Goal: Contribute content: Contribute content

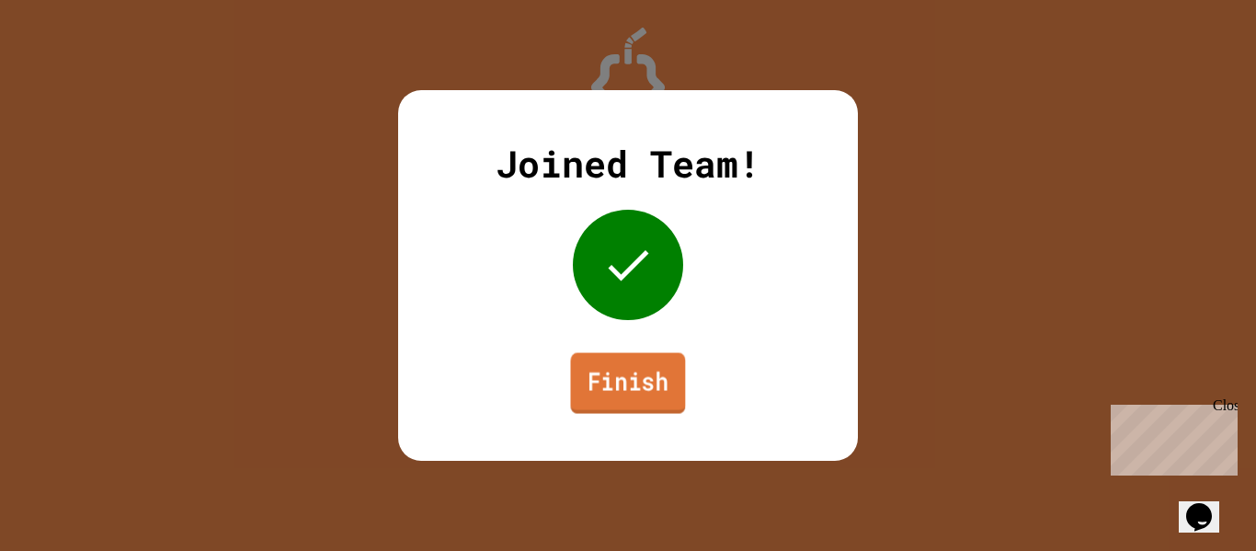
click at [638, 370] on link "Finish" at bounding box center [628, 383] width 115 height 61
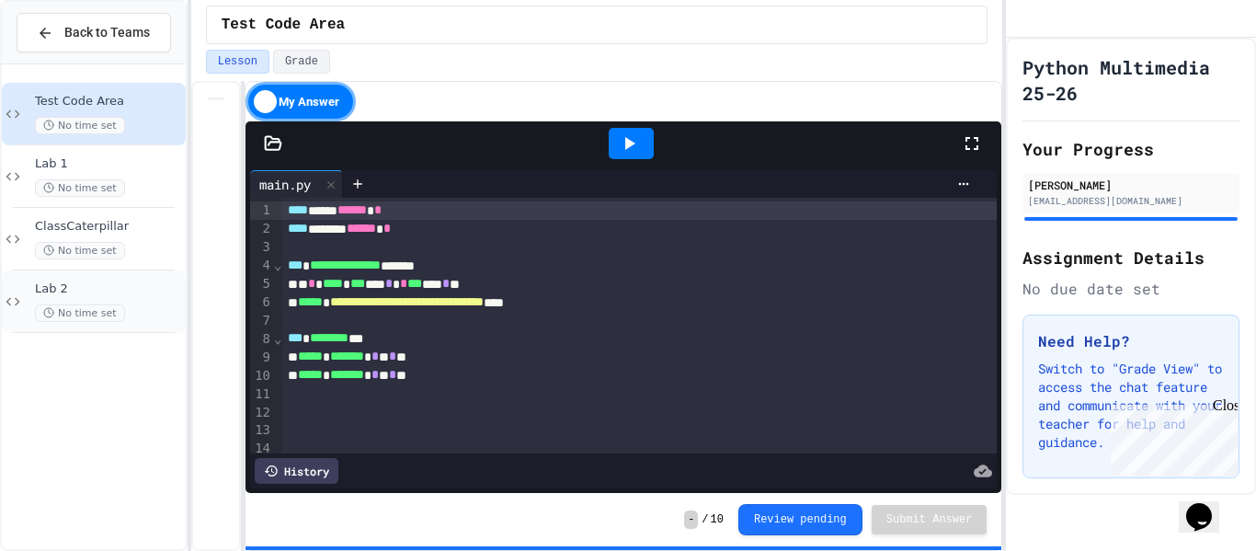
click at [115, 288] on span "Lab 2" at bounding box center [108, 289] width 147 height 16
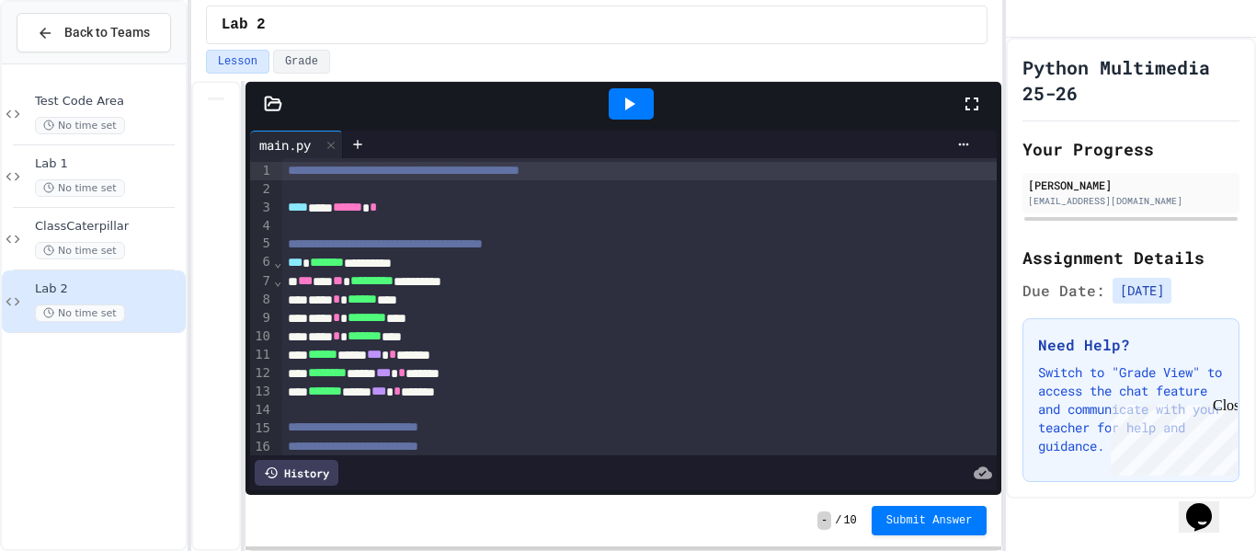
click at [274, 109] on icon at bounding box center [274, 103] width 16 height 13
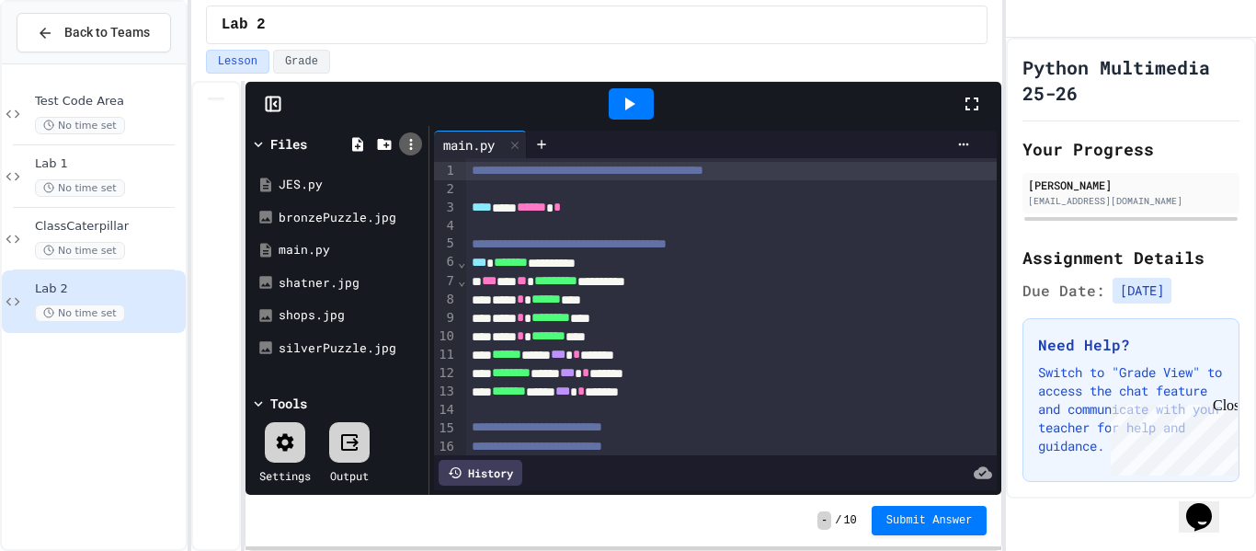
click at [406, 150] on icon at bounding box center [411, 144] width 17 height 17
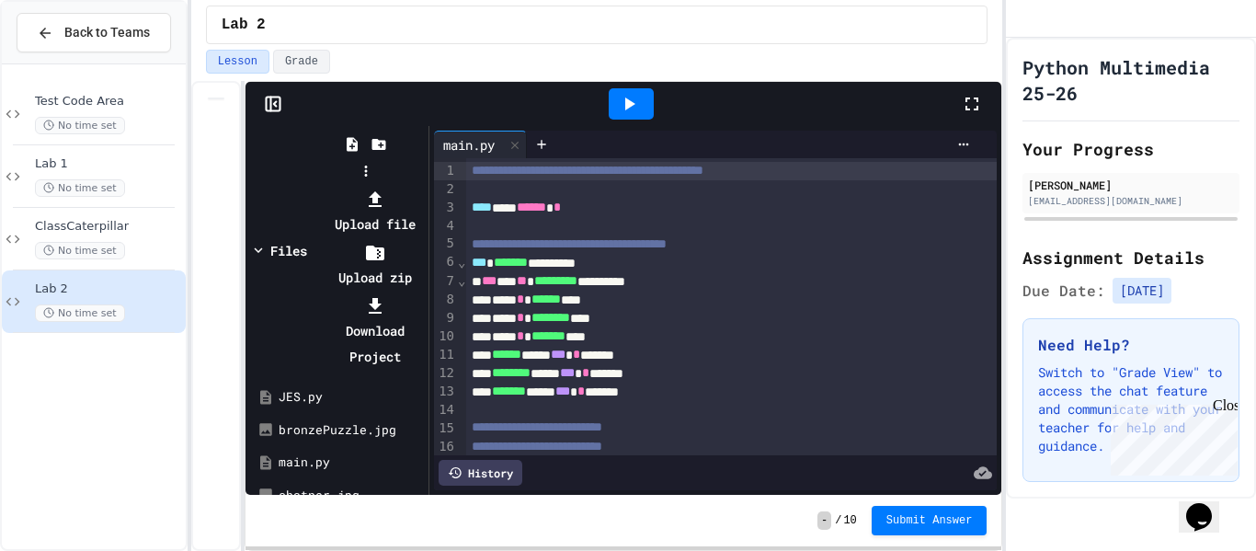
click at [424, 239] on li "Upload zip" at bounding box center [375, 264] width 98 height 51
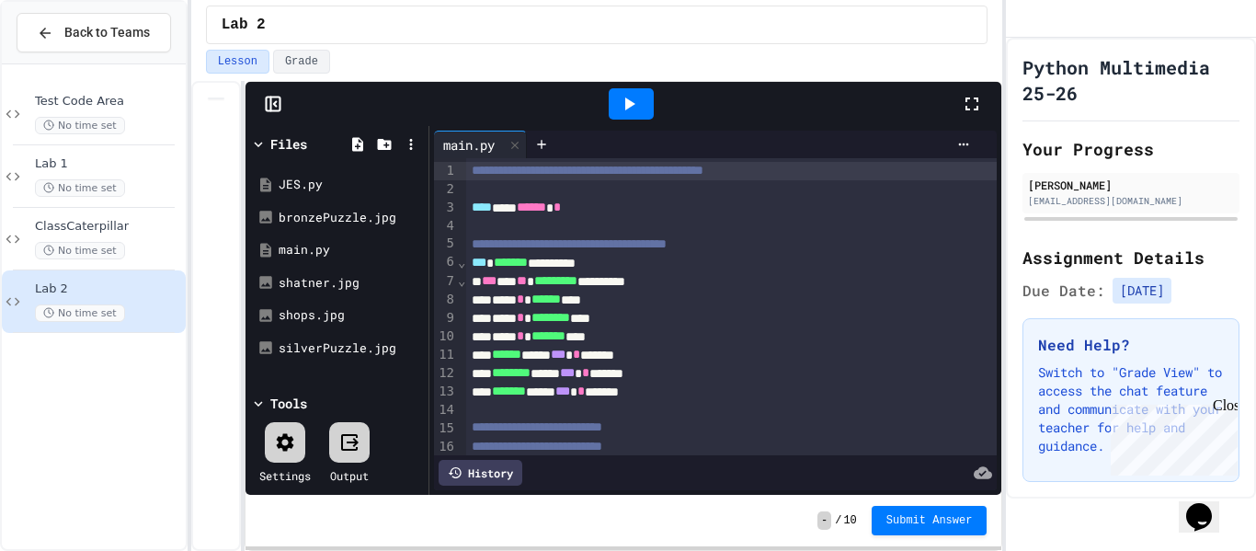
click at [415, 140] on icon at bounding box center [411, 144] width 17 height 17
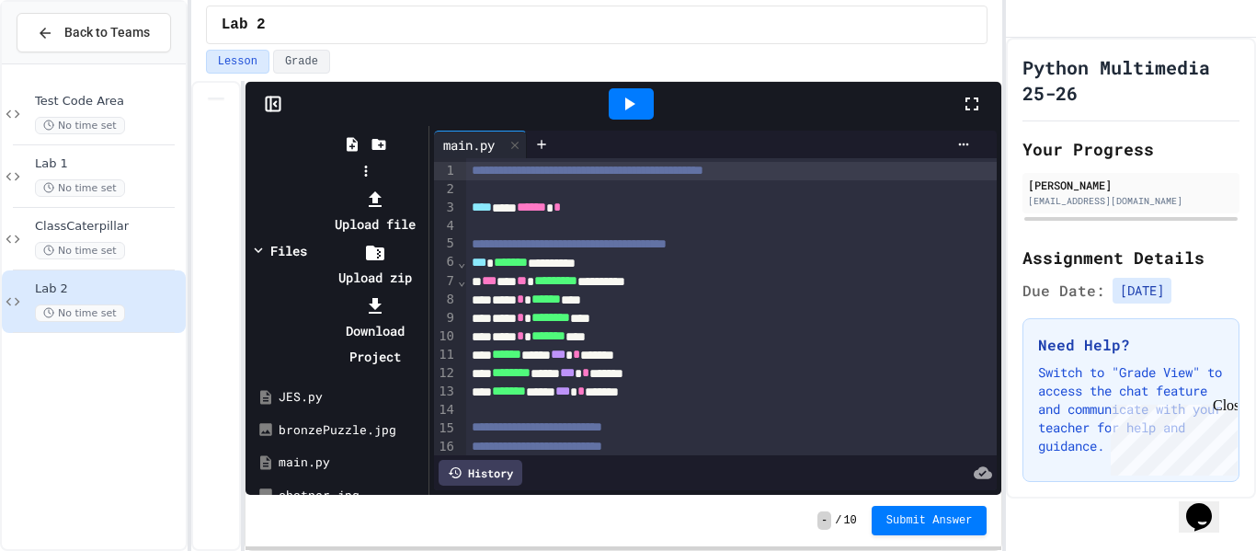
click at [424, 186] on li "Upload file" at bounding box center [375, 211] width 98 height 51
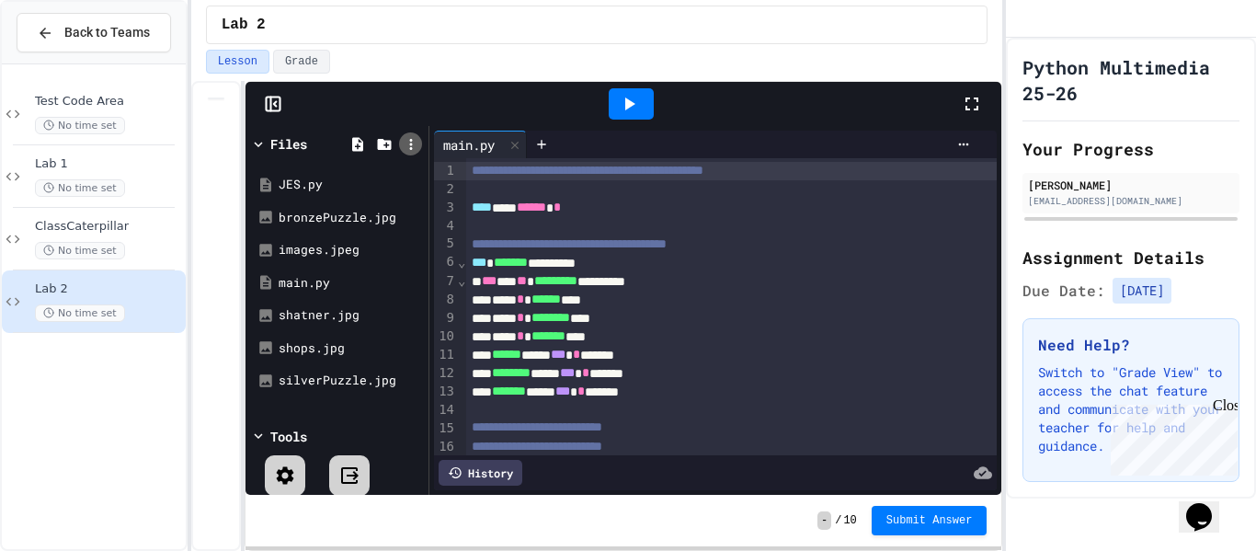
click at [410, 143] on icon at bounding box center [410, 144] width 3 height 11
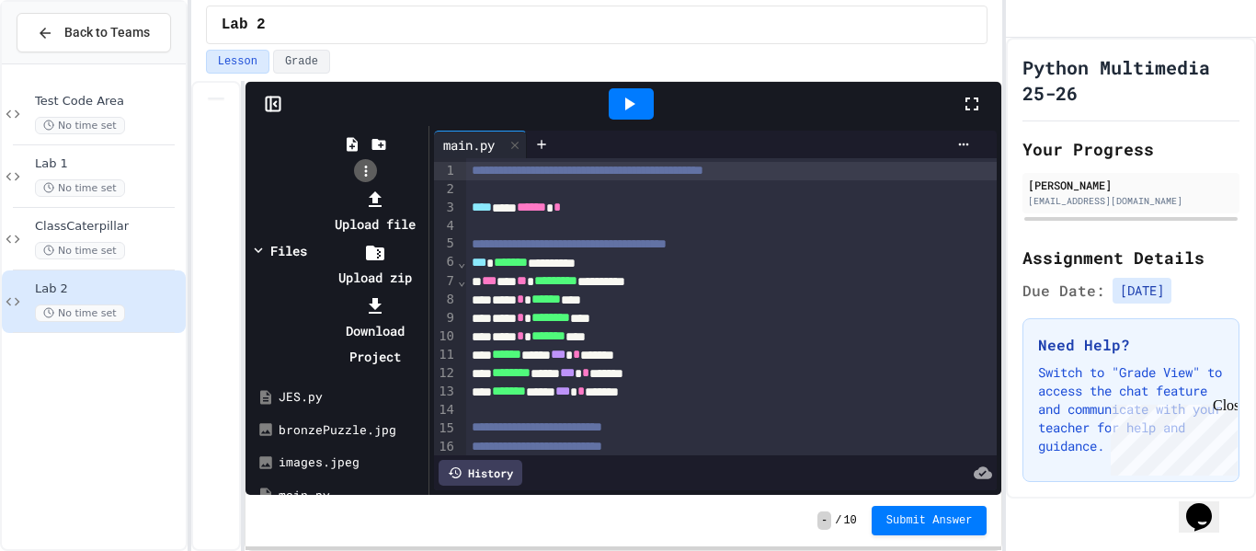
click at [410, 186] on div at bounding box center [365, 186] width 117 height 0
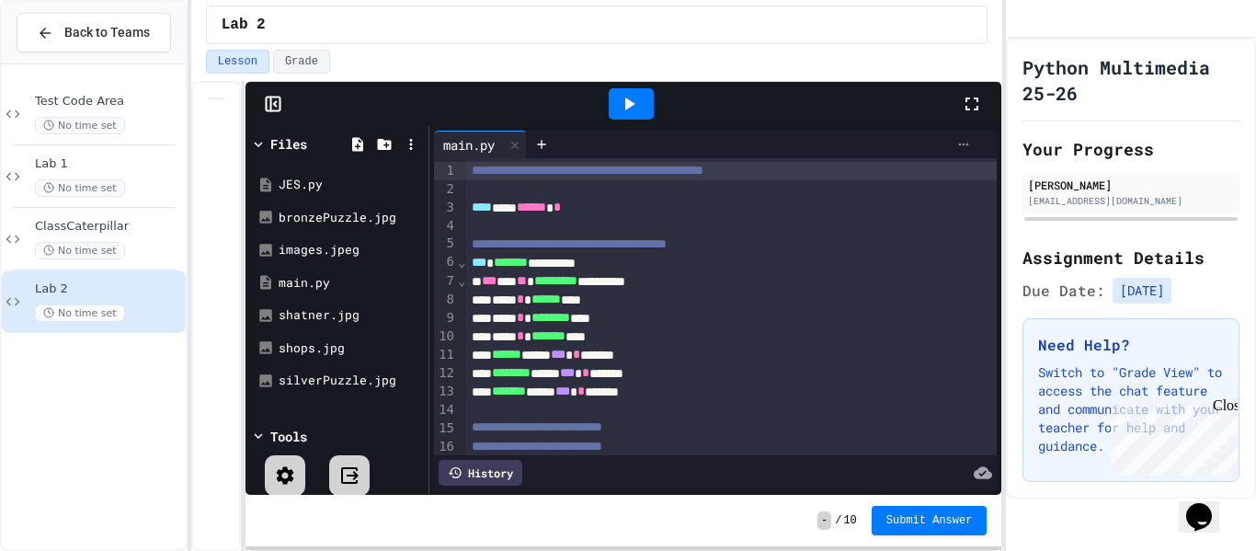
click at [968, 145] on icon at bounding box center [963, 144] width 15 height 15
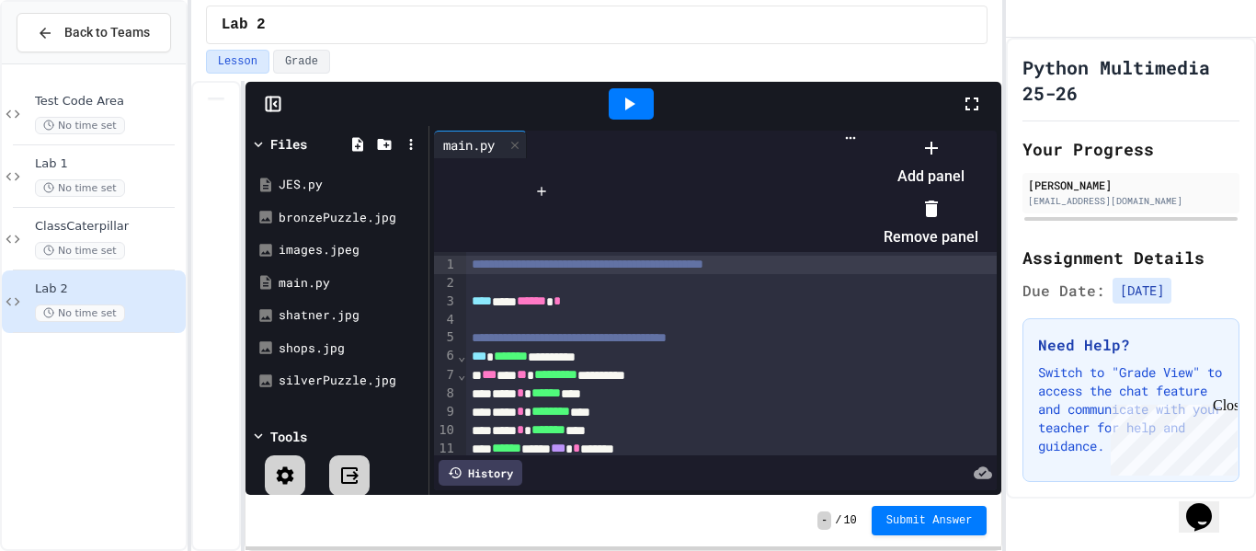
click at [865, 132] on div at bounding box center [921, 132] width 113 height 0
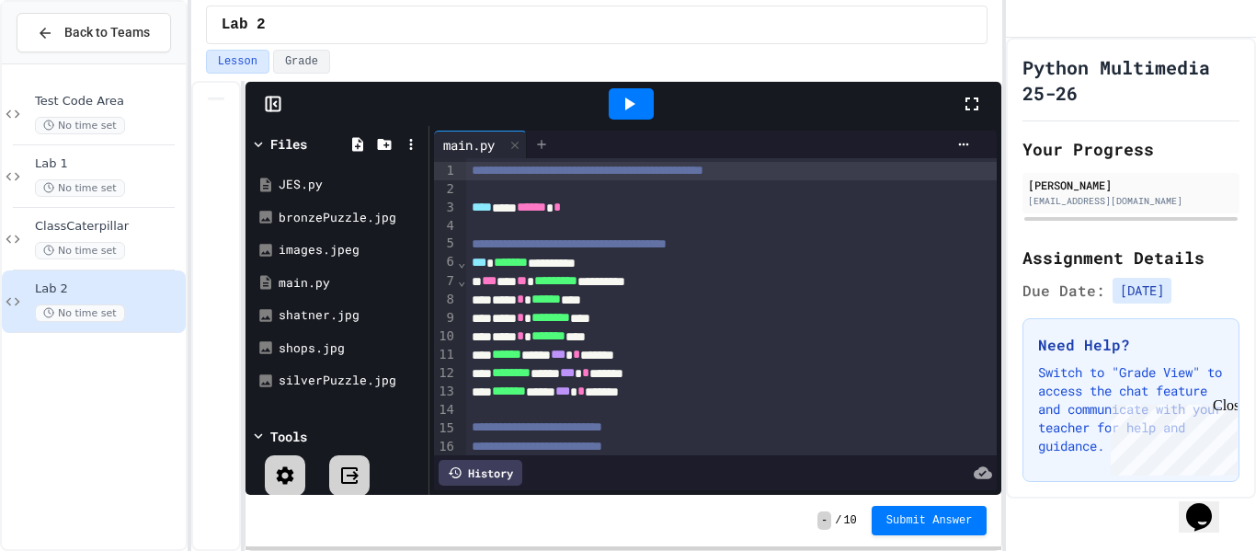
click at [549, 143] on icon at bounding box center [541, 144] width 15 height 15
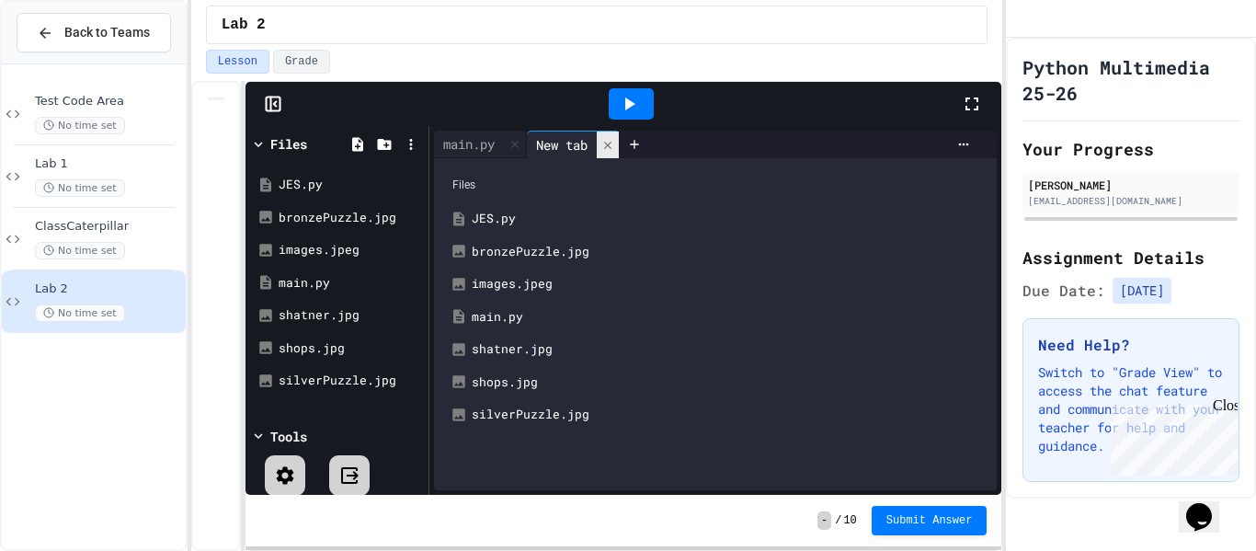
click at [611, 144] on icon at bounding box center [607, 144] width 7 height 7
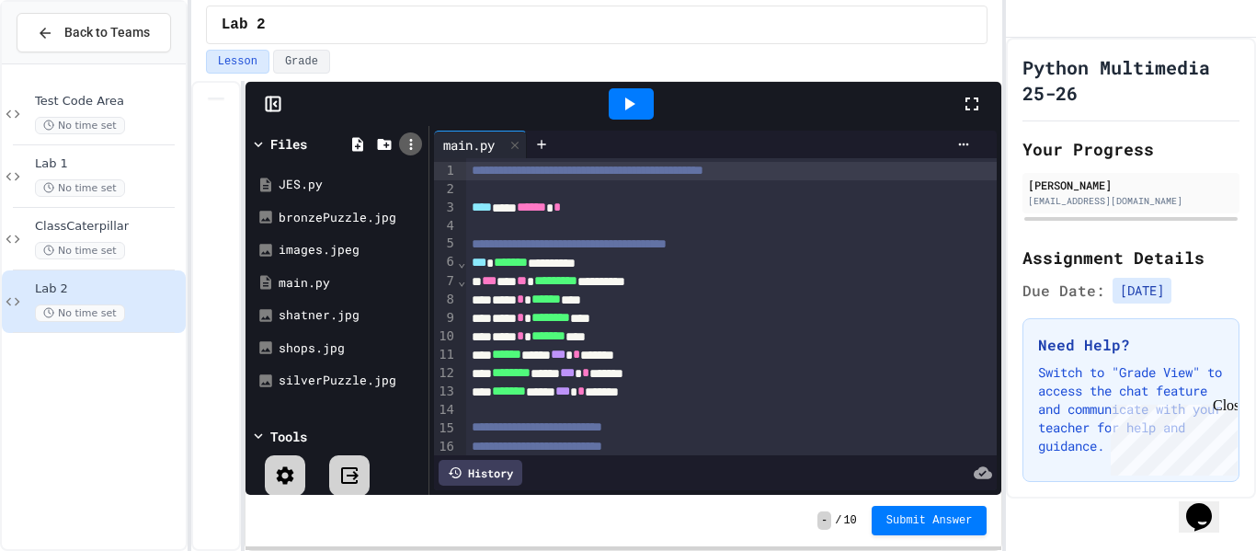
click at [409, 145] on icon at bounding box center [411, 144] width 17 height 17
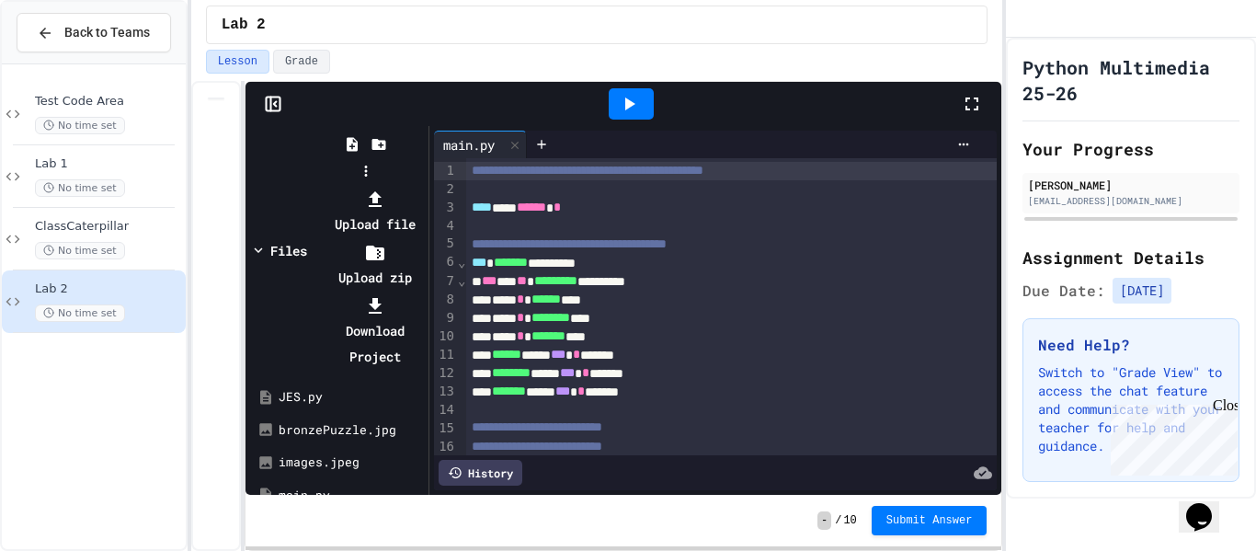
click at [424, 186] on li "Upload file" at bounding box center [375, 211] width 98 height 51
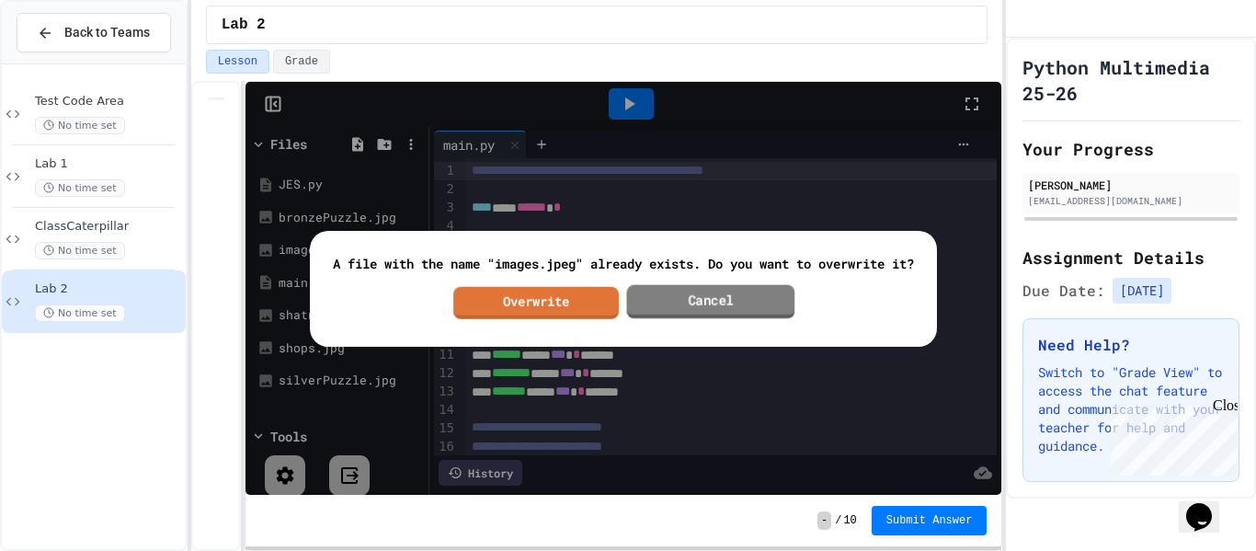
click at [645, 305] on link "Cancel" at bounding box center [711, 301] width 168 height 34
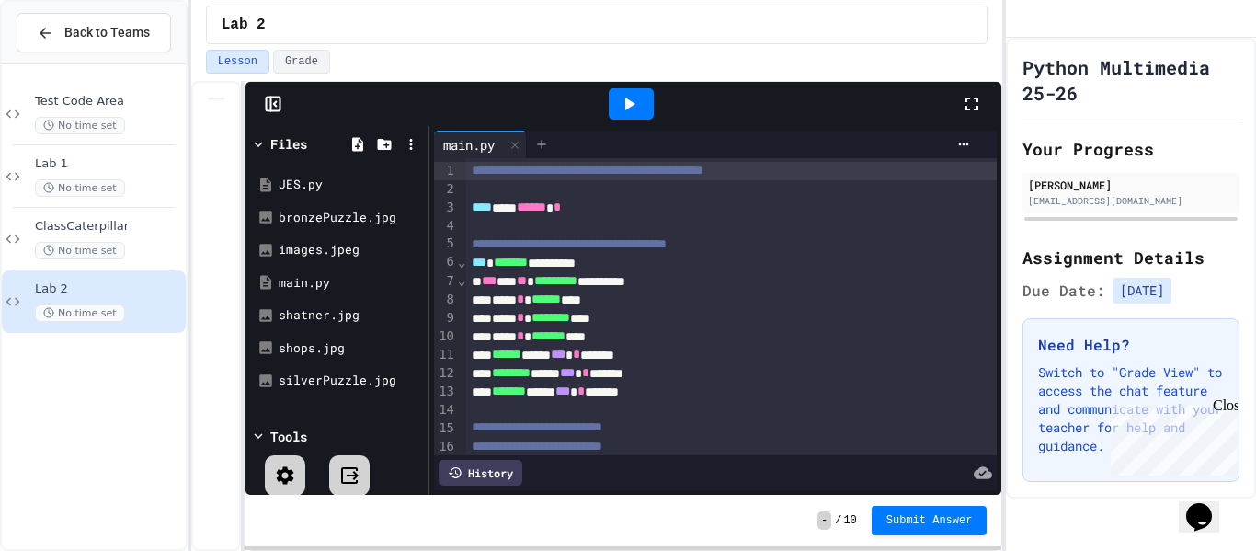
click at [552, 143] on div at bounding box center [541, 145] width 29 height 28
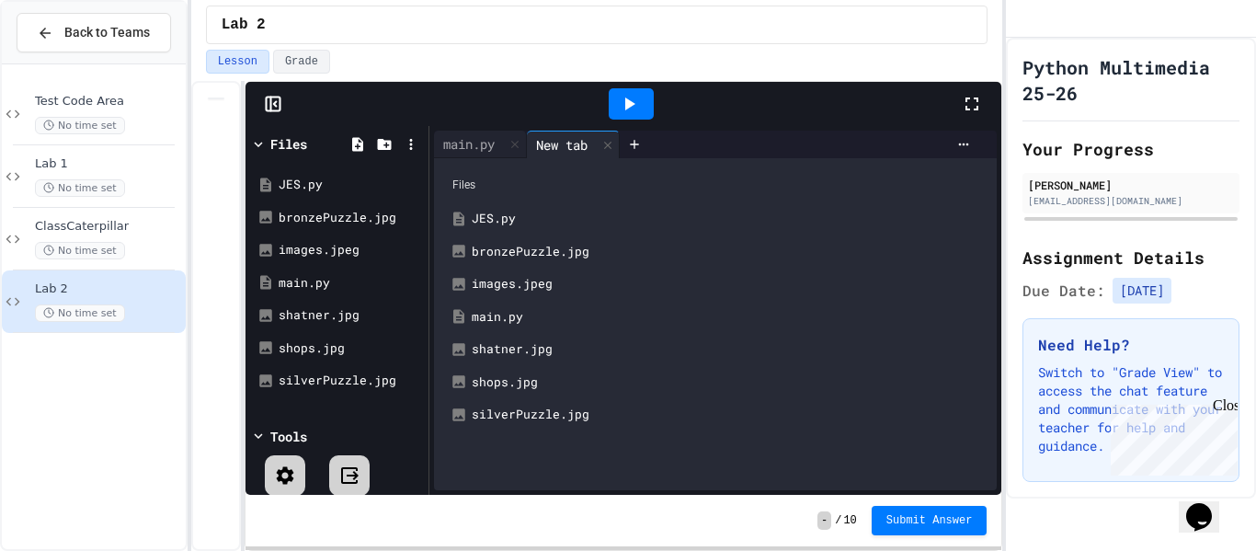
click at [532, 275] on div "images.jpeg" at bounding box center [729, 284] width 514 height 18
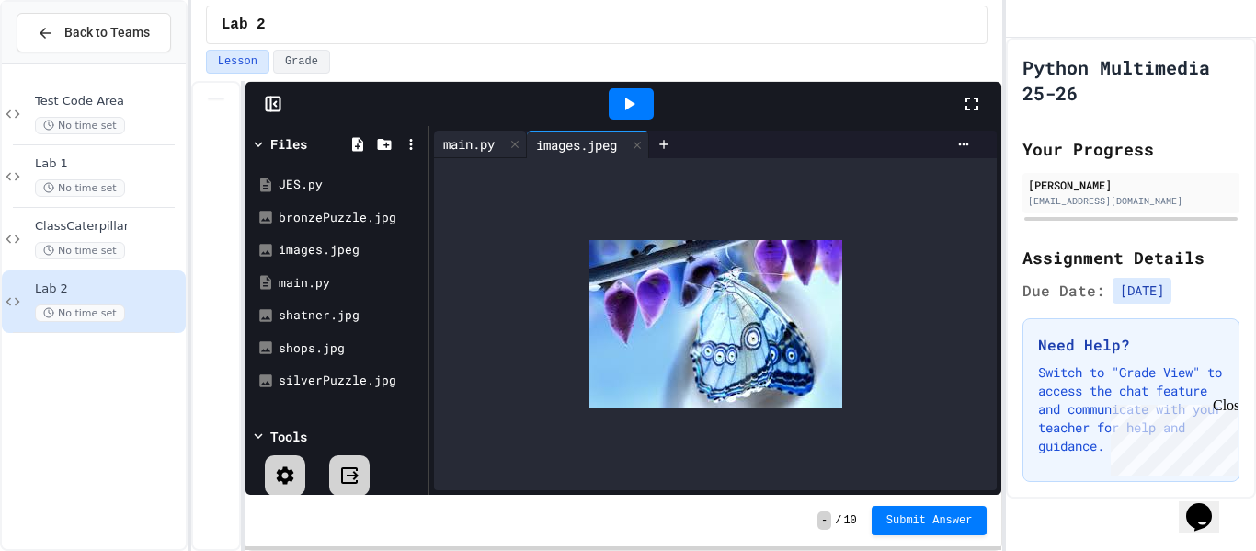
click at [474, 147] on div "main.py" at bounding box center [469, 143] width 70 height 19
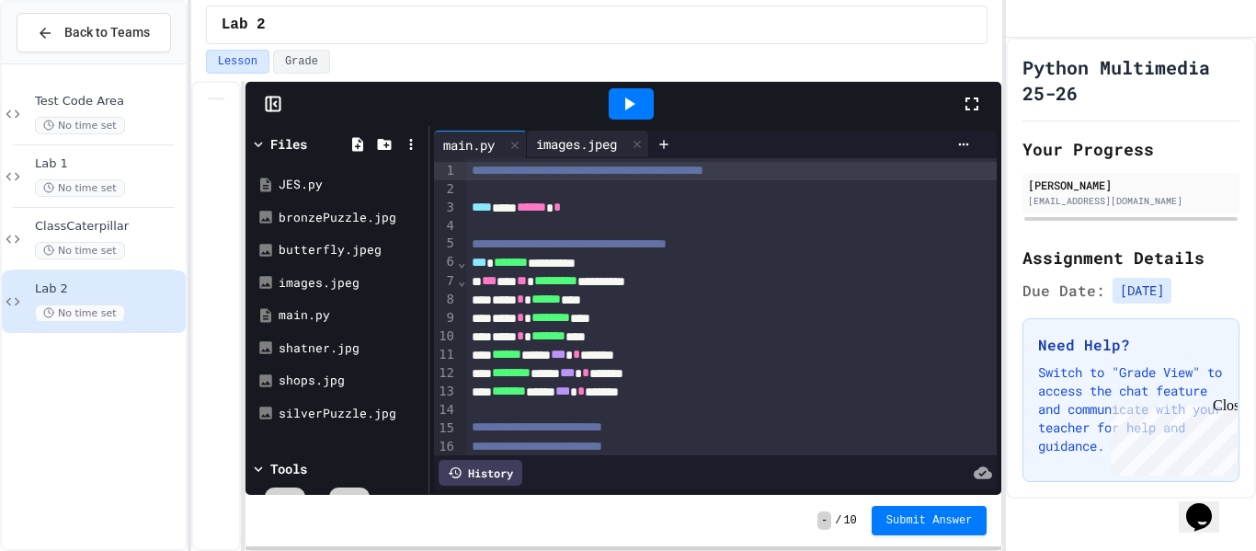
click at [587, 131] on div "images.jpeg" at bounding box center [588, 145] width 122 height 28
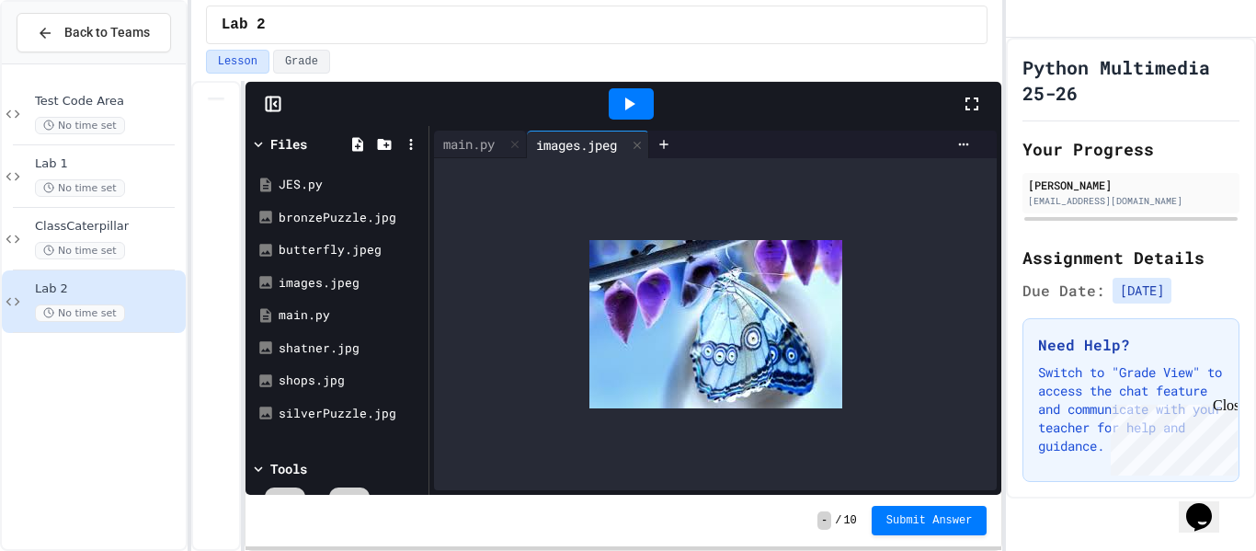
click at [752, 415] on div at bounding box center [715, 324] width 563 height 332
click at [731, 383] on img at bounding box center [715, 324] width 253 height 168
click at [482, 134] on div "main.py" at bounding box center [469, 143] width 70 height 19
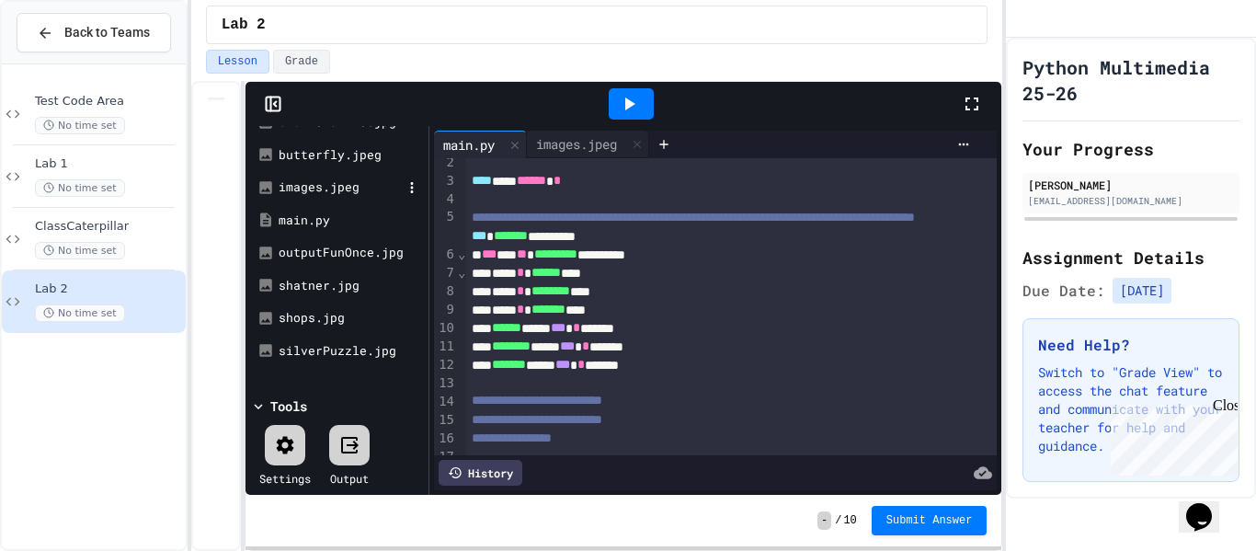
scroll to position [126, 0]
click at [303, 254] on div "outputFunOnce.jpg" at bounding box center [340, 255] width 123 height 18
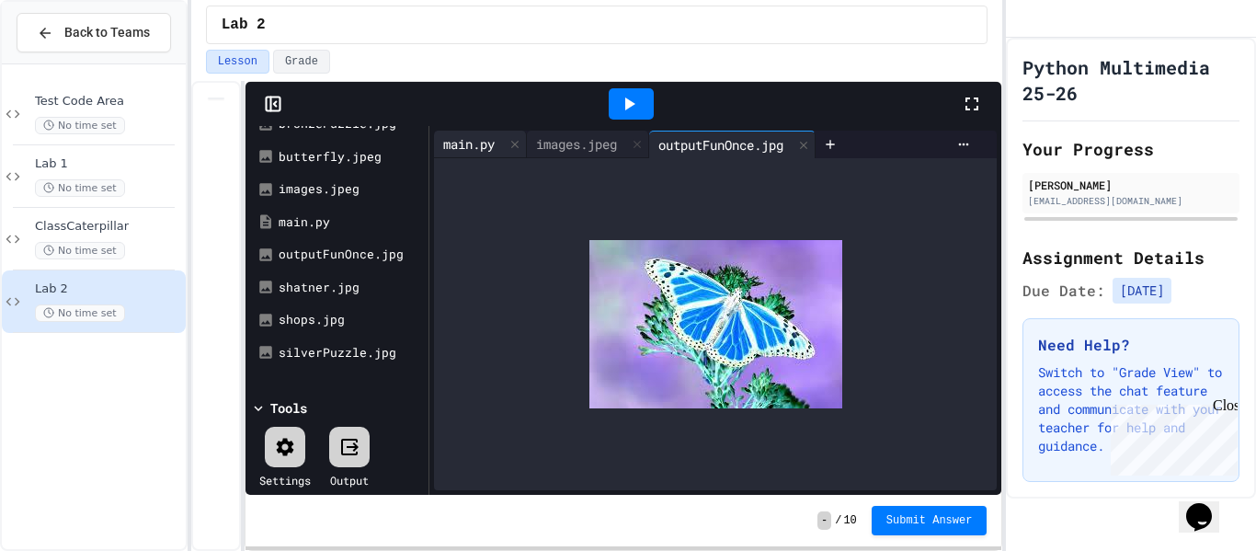
click at [476, 151] on div "main.py" at bounding box center [469, 143] width 70 height 19
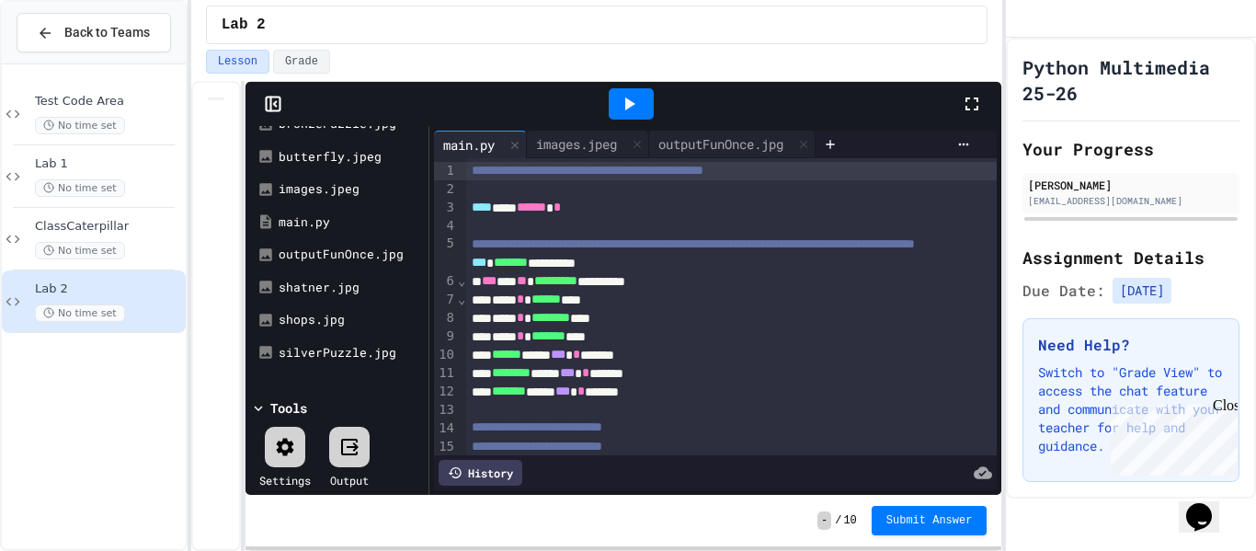
click at [628, 100] on icon at bounding box center [630, 103] width 10 height 13
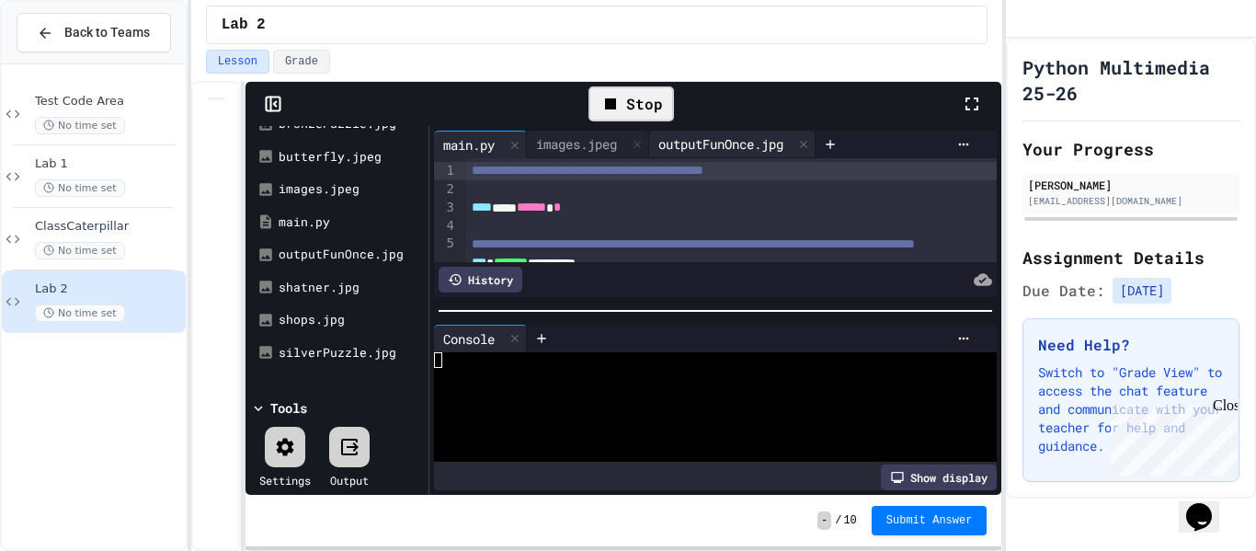
click at [761, 135] on div "outputFunOnce.jpg" at bounding box center [720, 143] width 143 height 19
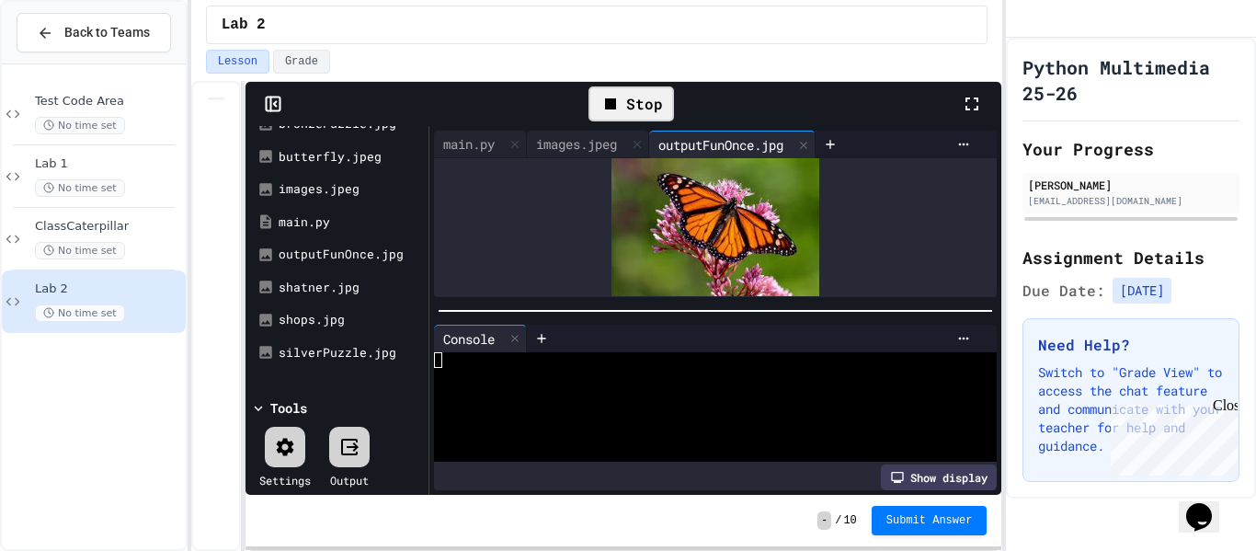
click at [646, 110] on div "Stop" at bounding box center [631, 103] width 86 height 35
click at [627, 109] on icon at bounding box center [629, 104] width 22 height 22
click at [620, 134] on div "images.jpeg" at bounding box center [576, 143] width 99 height 19
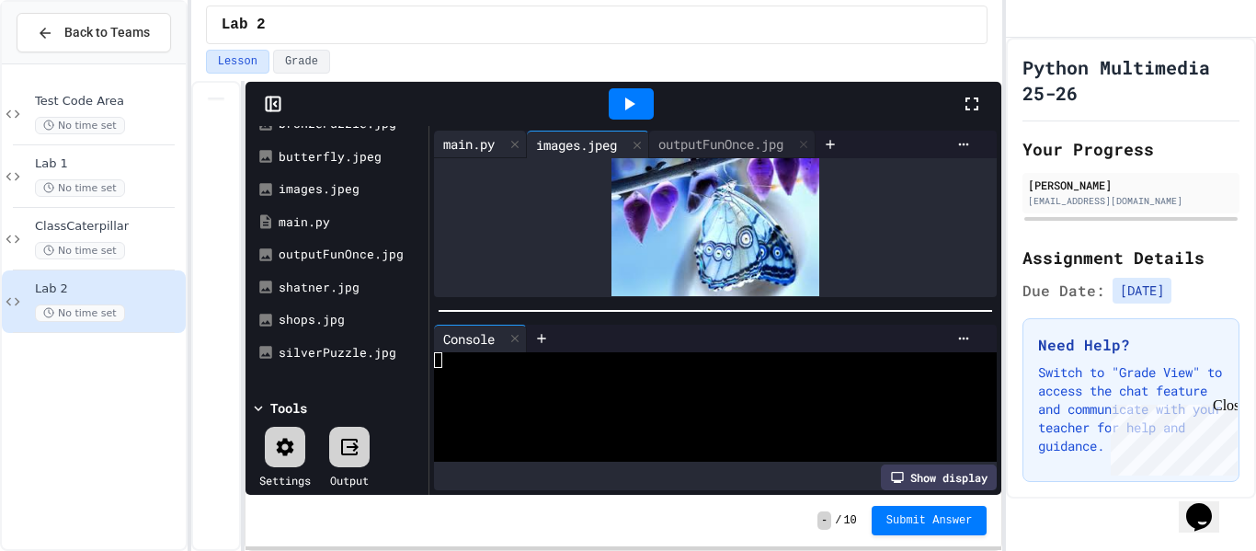
click at [485, 142] on div "main.py" at bounding box center [469, 143] width 70 height 19
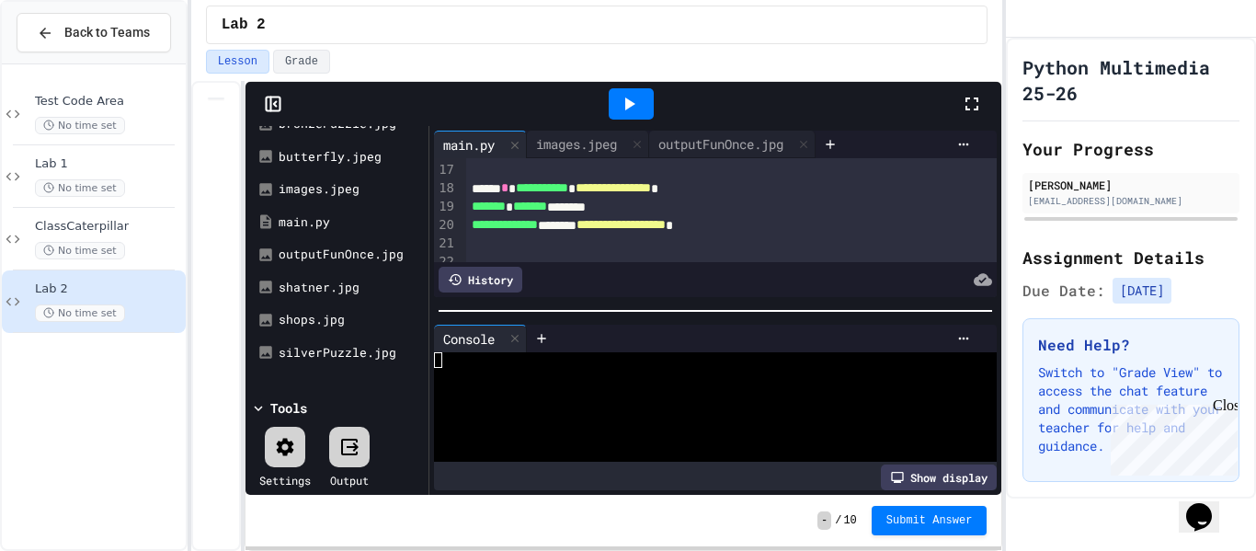
scroll to position [313, 0]
click at [631, 100] on icon at bounding box center [629, 104] width 22 height 22
click at [678, 129] on div "Stop" at bounding box center [631, 103] width 104 height 53
click at [680, 131] on div "outputFunOnce.jpg" at bounding box center [732, 145] width 166 height 28
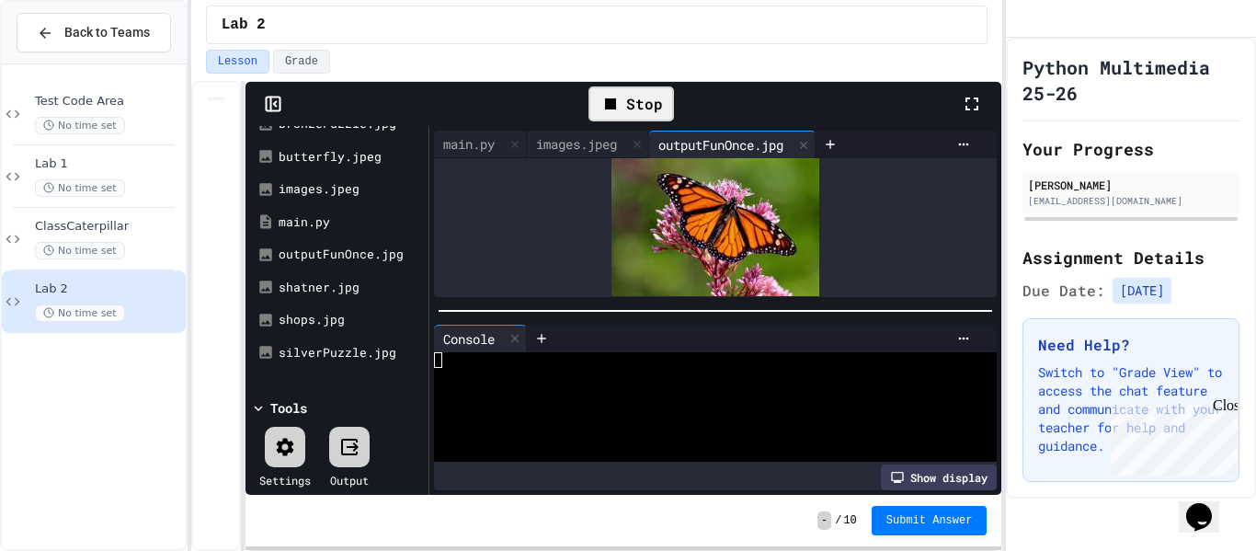
scroll to position [63, 0]
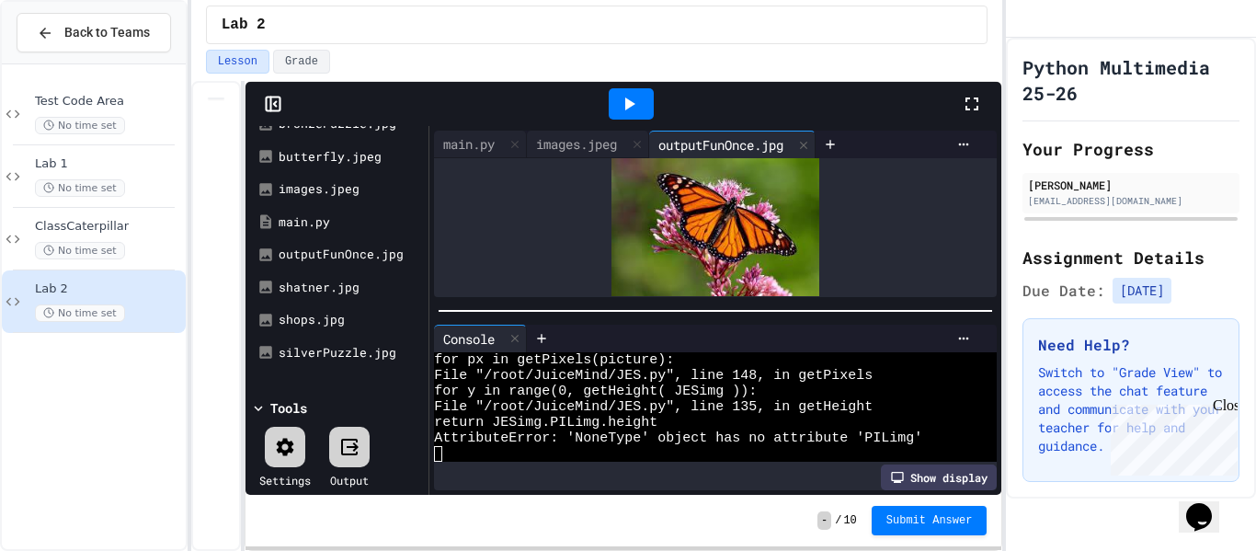
click at [646, 105] on div at bounding box center [631, 103] width 45 height 31
click at [645, 104] on div at bounding box center [631, 103] width 45 height 31
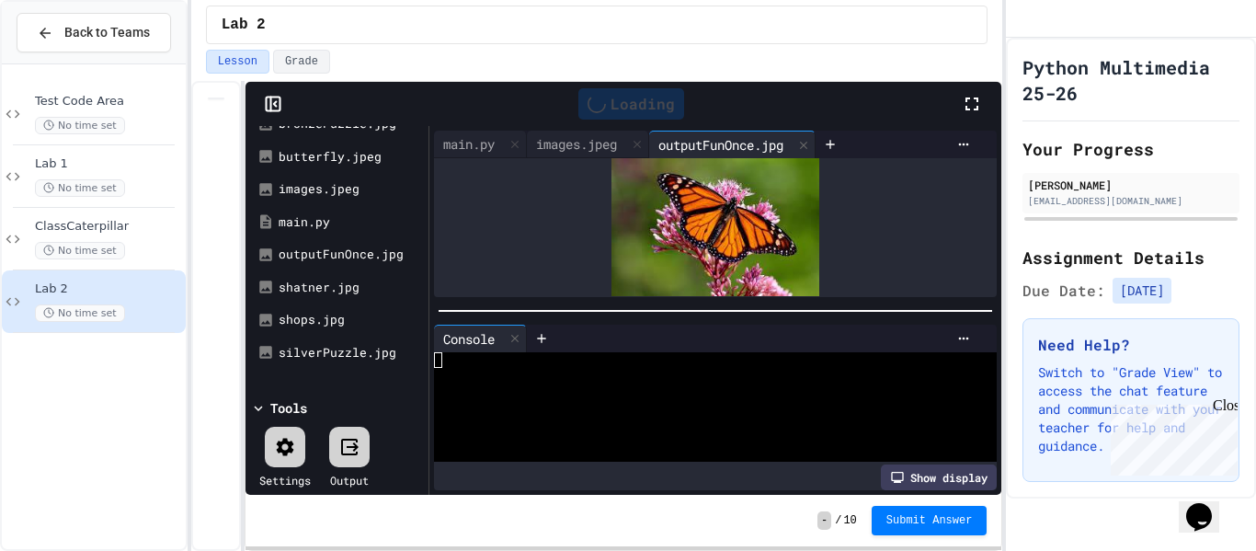
scroll to position [0, 0]
click at [605, 141] on div "images.jpeg" at bounding box center [576, 143] width 99 height 19
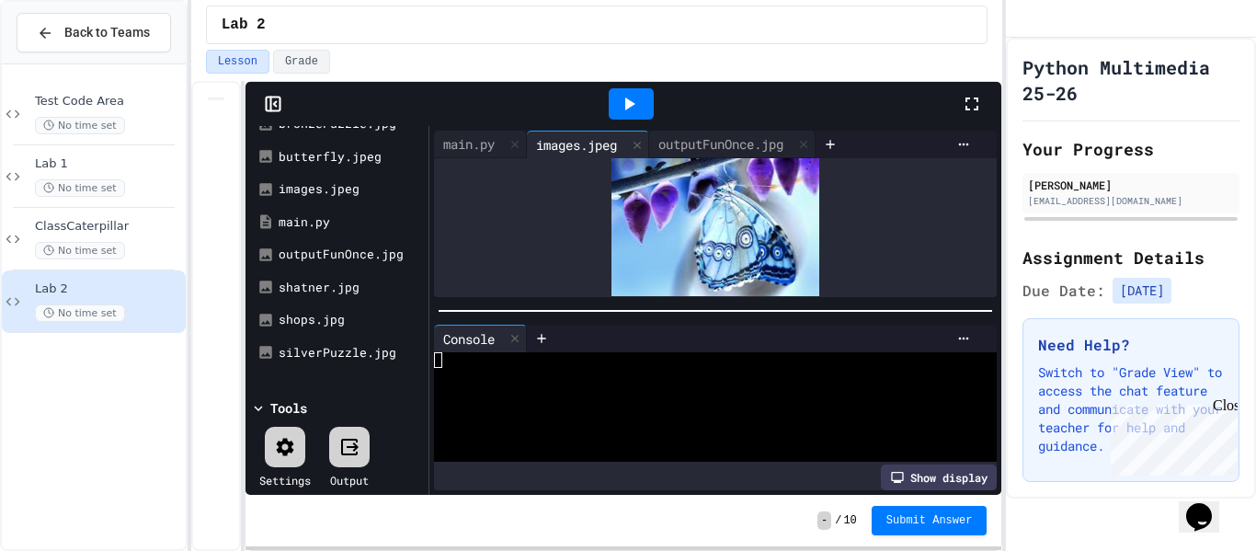
click at [736, 129] on div "main.py images.jpeg outputFunOnce.jpg" at bounding box center [715, 214] width 572 height 176
click at [742, 143] on div "outputFunOnce.jpg" at bounding box center [720, 143] width 143 height 19
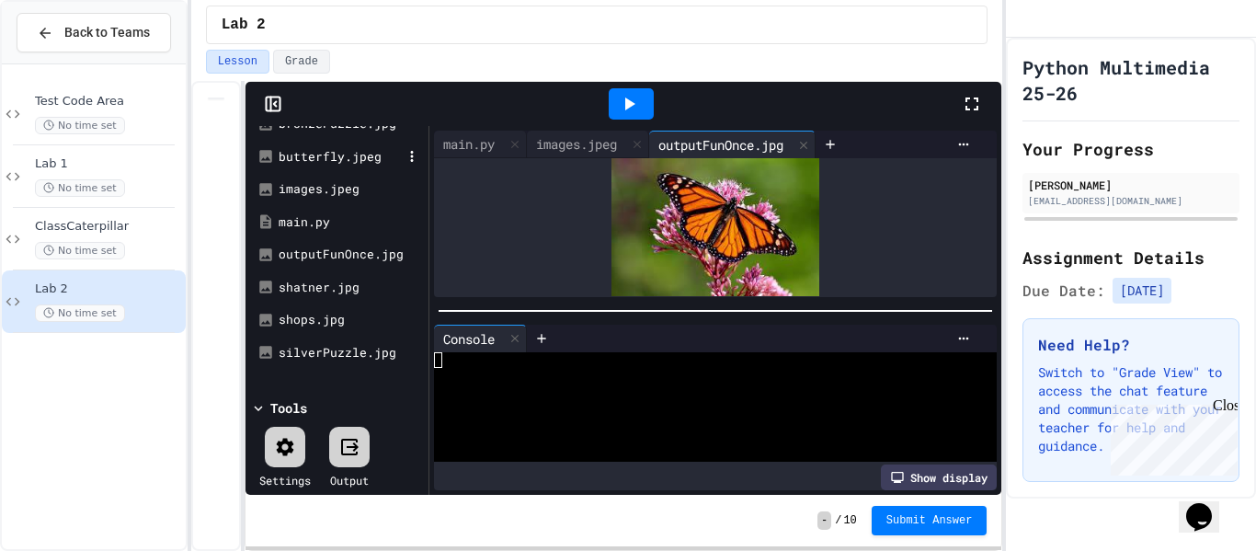
click at [293, 157] on div "butterfly.jpeg" at bounding box center [340, 157] width 123 height 18
click at [864, 137] on div "butterfly.jpeg" at bounding box center [876, 144] width 121 height 19
click at [759, 145] on div "outputFunOnce.jpg" at bounding box center [720, 143] width 143 height 19
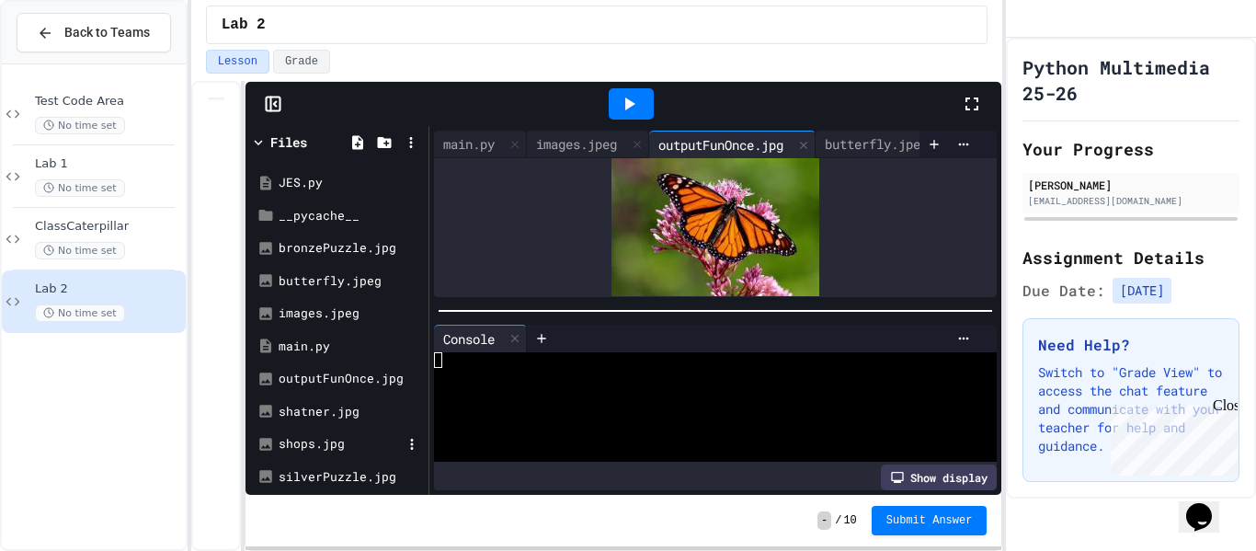
scroll to position [3, 0]
